Goal: Find specific fact: Find specific fact

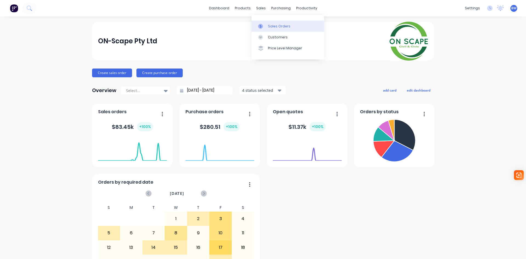
click at [278, 30] on link "Sales Orders" at bounding box center [288, 26] width 73 height 11
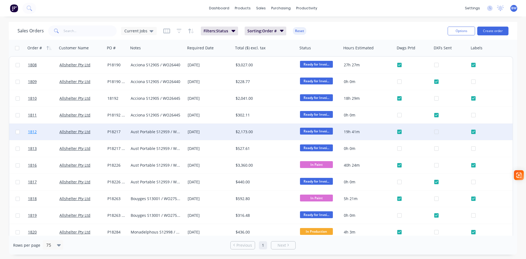
click at [33, 132] on span "1812" at bounding box center [32, 131] width 9 height 5
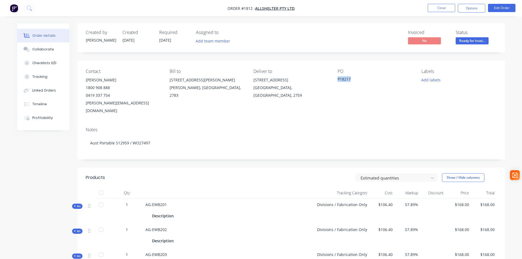
drag, startPoint x: 347, startPoint y: 79, endPoint x: 338, endPoint y: 80, distance: 8.5
click at [338, 80] on div "P18217" at bounding box center [372, 80] width 69 height 8
copy div "P18217"
